Goal: Check status: Check status

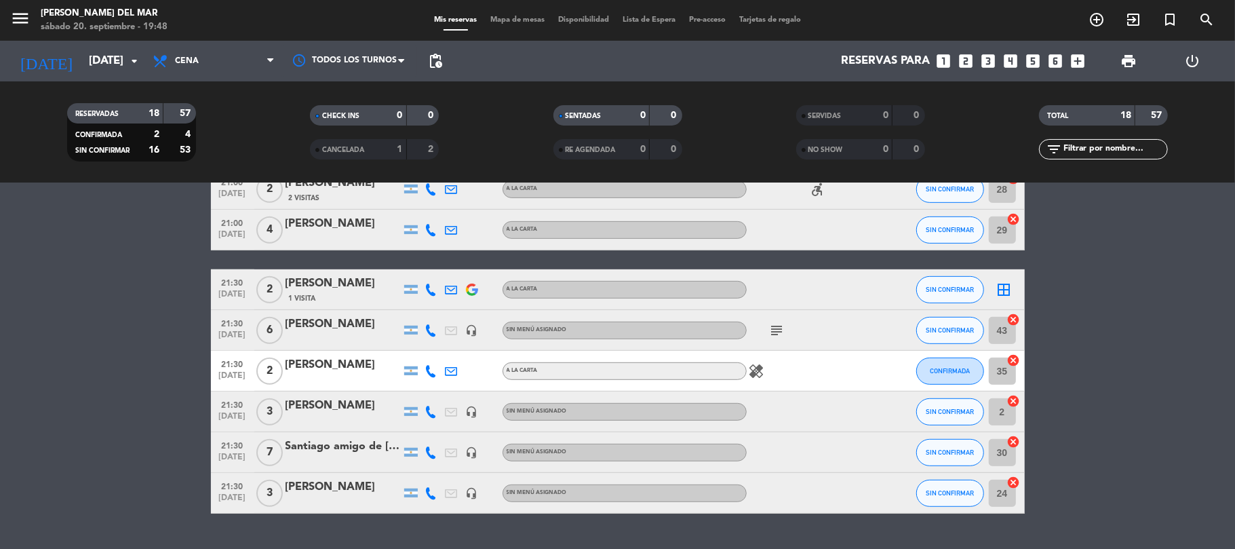
scroll to position [534, 0]
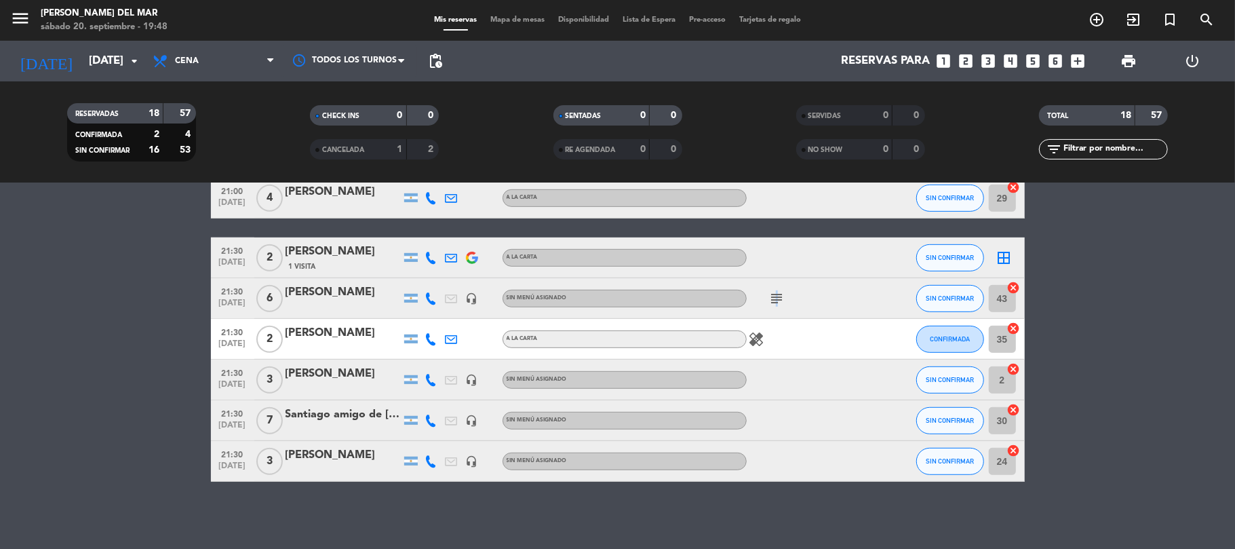
drag, startPoint x: 774, startPoint y: 311, endPoint x: 777, endPoint y: 300, distance: 11.4
click at [776, 310] on div "subject" at bounding box center [808, 298] width 122 height 40
click at [777, 300] on icon "subject" at bounding box center [777, 298] width 16 height 16
click at [777, 299] on icon "subject" at bounding box center [777, 298] width 16 height 16
click at [770, 299] on icon "subject" at bounding box center [777, 298] width 16 height 16
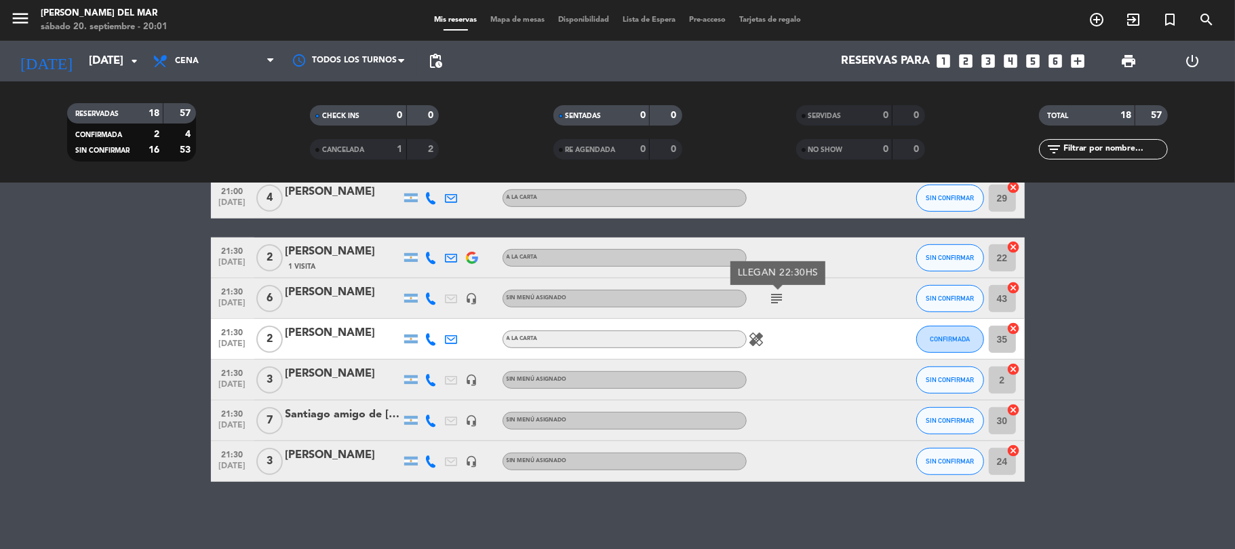
click at [770, 299] on icon "subject" at bounding box center [777, 298] width 16 height 16
drag, startPoint x: 643, startPoint y: 262, endPoint x: 1086, endPoint y: 372, distance: 456.2
click at [1086, 372] on bookings-row "20:30 [DATE] 2 [PERSON_NAME] A LA CARTA SIN CONFIRMAR 20 cancel 20:30 [DATE] 3 …" at bounding box center [617, 96] width 1235 height 770
click at [774, 300] on icon "subject" at bounding box center [777, 298] width 16 height 16
click at [1056, 304] on bookings-row "20:30 [DATE] 2 [PERSON_NAME] A LA CARTA SIN CONFIRMAR 20 cancel 20:30 [DATE] 3 …" at bounding box center [617, 96] width 1235 height 770
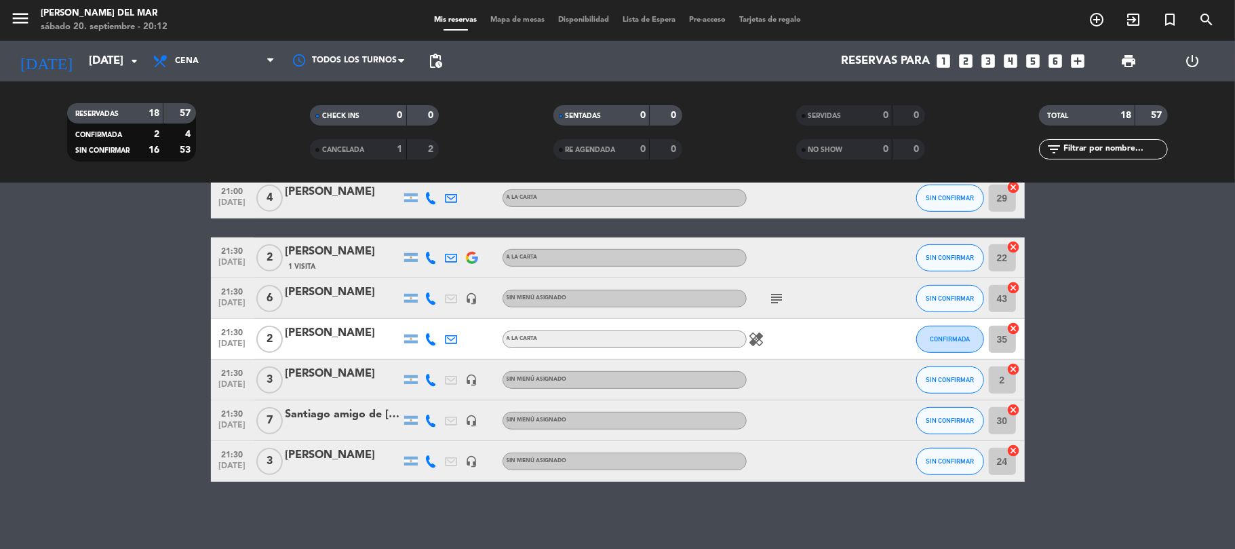
click at [763, 342] on icon "healing" at bounding box center [757, 339] width 16 height 16
click at [1157, 319] on bookings-row "20:30 [DATE] 2 [PERSON_NAME] A LA CARTA SIN CONFIRMAR 20 cancel 20:30 [DATE] 3 …" at bounding box center [617, 96] width 1235 height 770
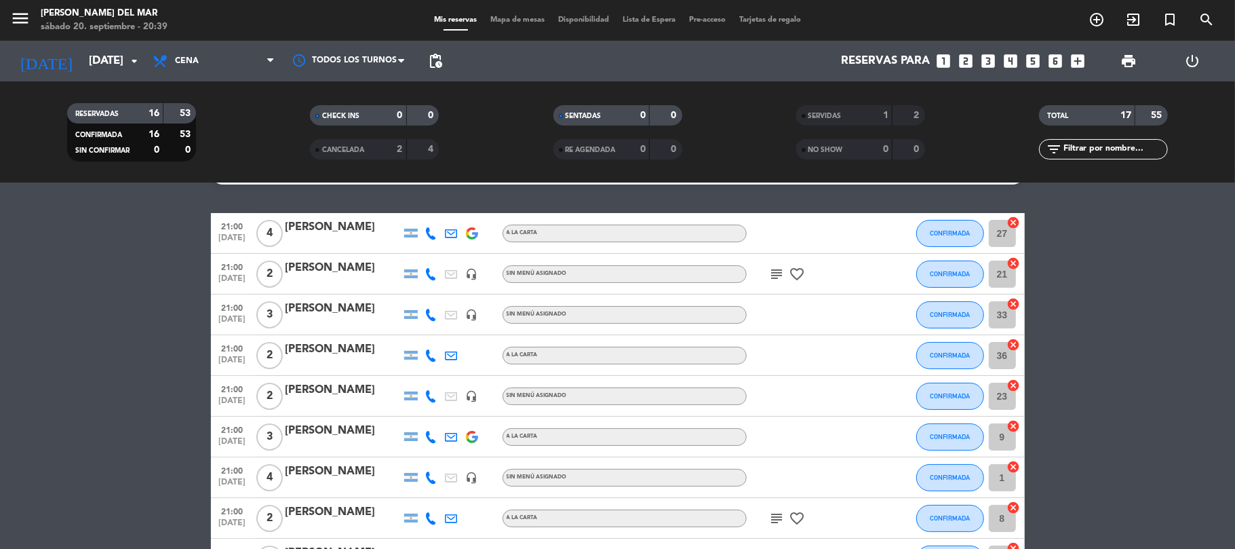
scroll to position [0, 0]
